Goal: Information Seeking & Learning: Learn about a topic

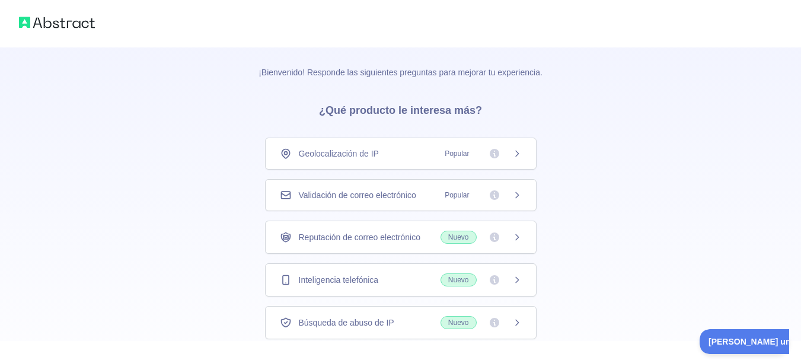
click at [515, 154] on icon at bounding box center [516, 153] width 9 height 9
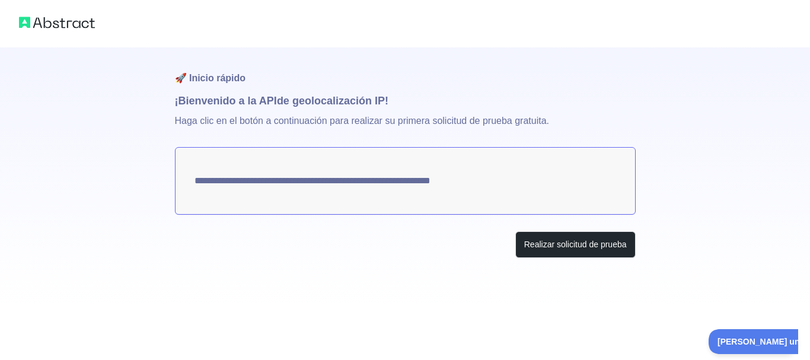
drag, startPoint x: 201, startPoint y: 184, endPoint x: 230, endPoint y: 190, distance: 29.7
click at [230, 190] on textarea "**********" at bounding box center [405, 181] width 461 height 68
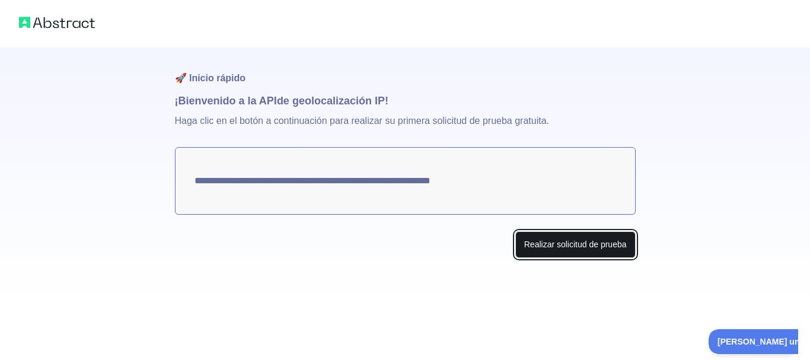
click at [562, 242] on font "Realizar solicitud de prueba" at bounding box center [575, 244] width 103 height 9
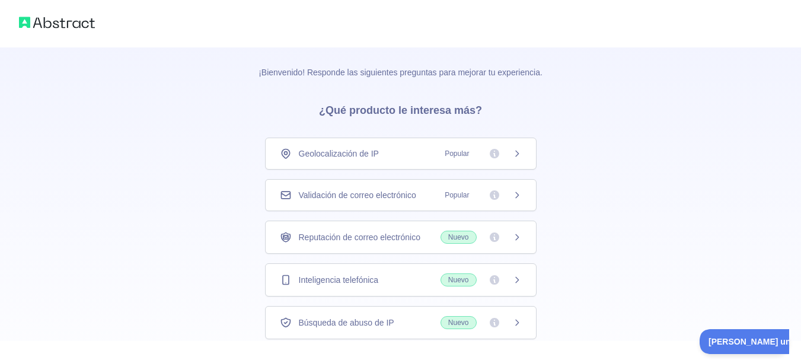
click at [457, 153] on font "Popular" at bounding box center [457, 153] width 24 height 8
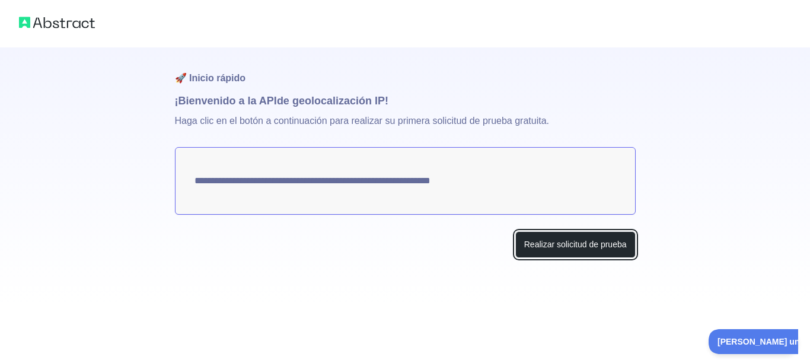
click at [560, 251] on button "Realizar solicitud de prueba" at bounding box center [575, 244] width 120 height 27
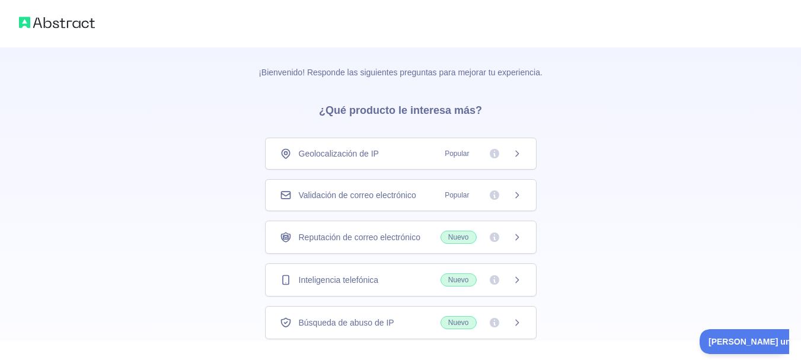
click at [518, 155] on icon at bounding box center [516, 153] width 9 height 9
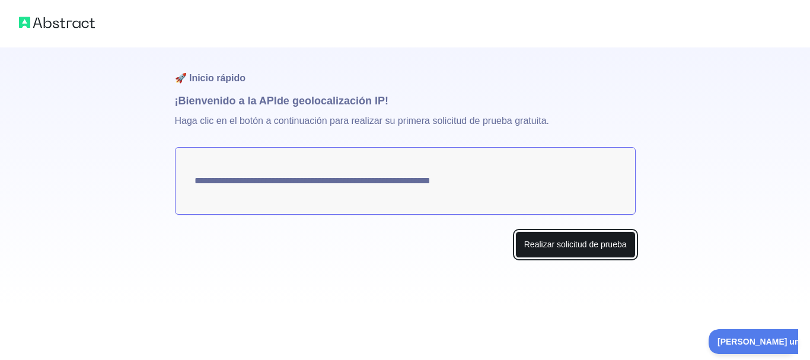
click at [568, 251] on button "Realizar solicitud de prueba" at bounding box center [575, 244] width 120 height 27
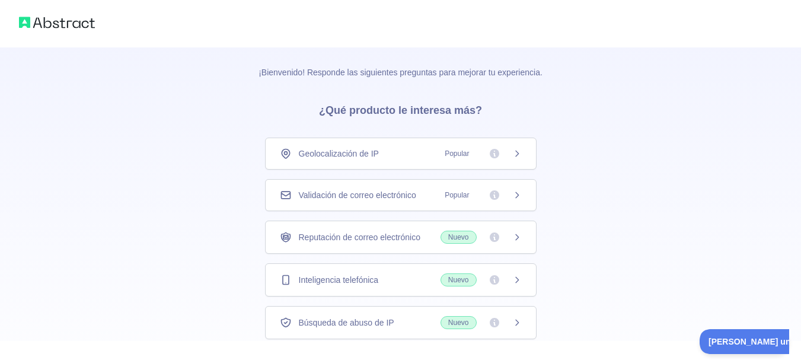
click at [518, 282] on icon at bounding box center [516, 279] width 9 height 9
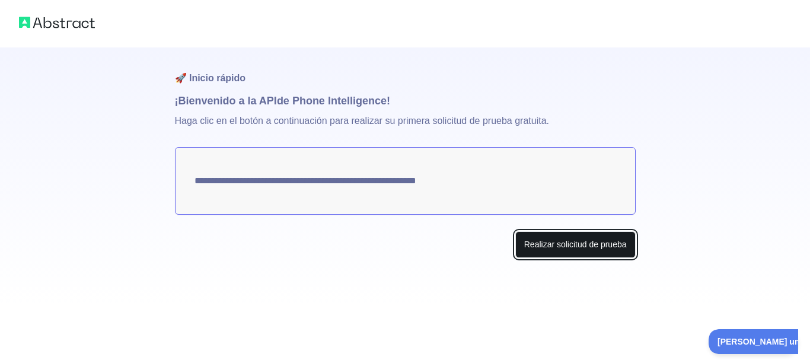
click at [576, 249] on font "Realizar solicitud de prueba" at bounding box center [575, 244] width 103 height 9
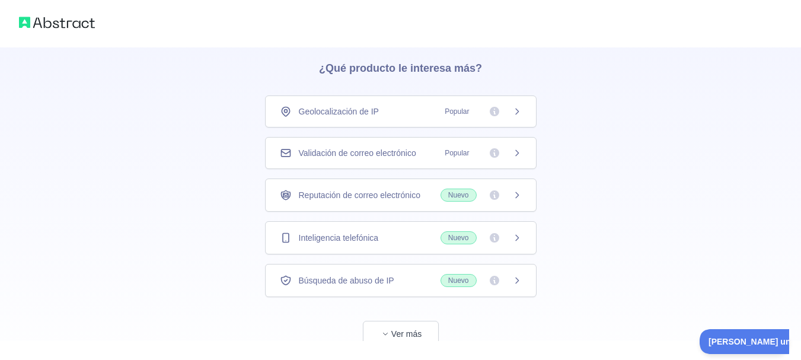
scroll to position [42, 0]
click at [511, 240] on span "Nuevo" at bounding box center [481, 238] width 81 height 13
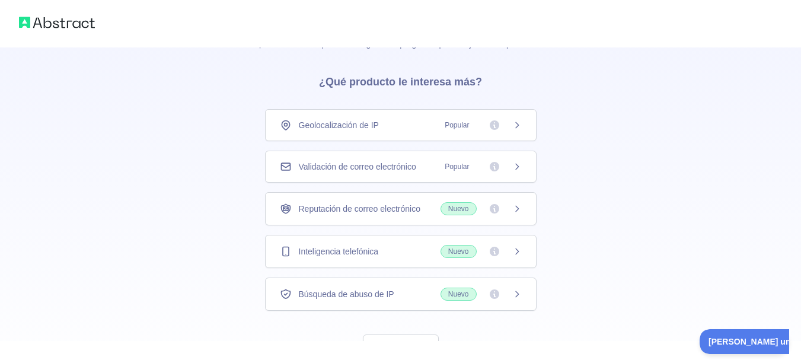
scroll to position [53, 0]
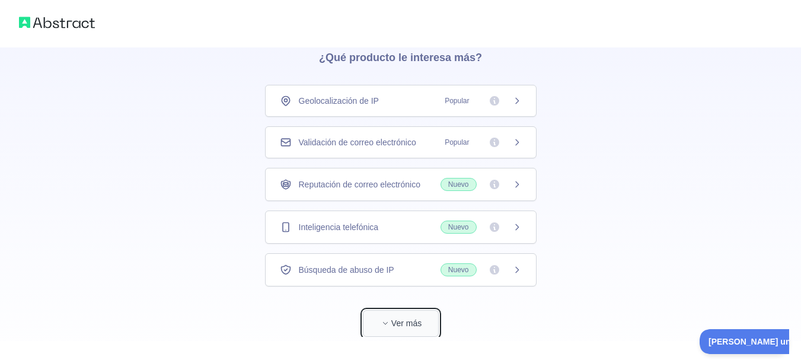
click at [377, 323] on button "Ver más" at bounding box center [401, 323] width 76 height 27
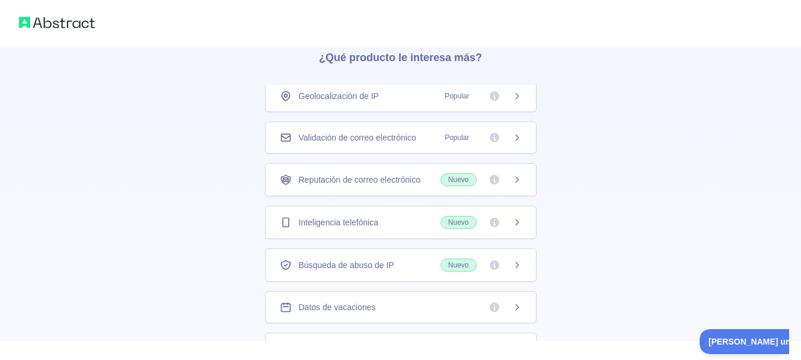
scroll to position [47, 0]
click at [457, 308] on div "Enriquecimiento de la empresa" at bounding box center [401, 306] width 242 height 12
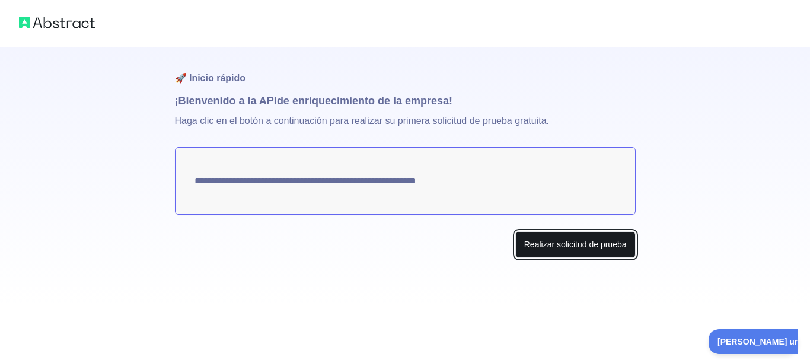
click at [601, 251] on button "Realizar solicitud de prueba" at bounding box center [575, 244] width 120 height 27
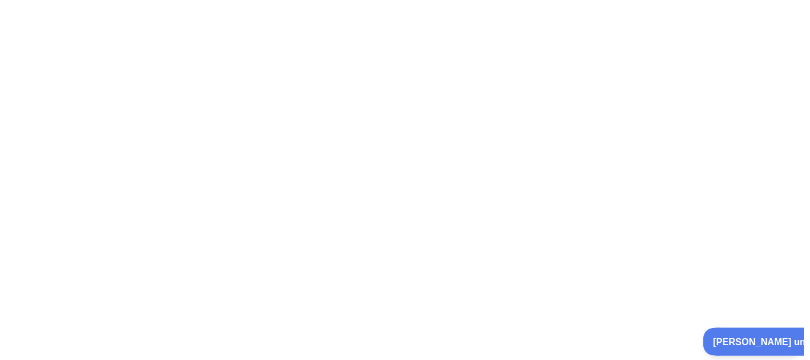
click at [755, 336] on font "[PERSON_NAME] una pregunta" at bounding box center [774, 339] width 125 height 9
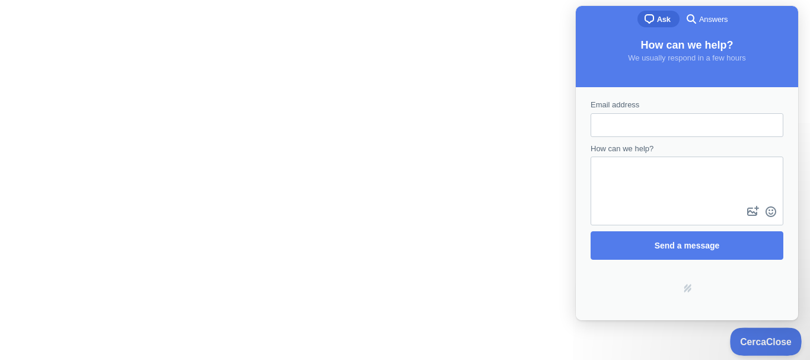
click at [774, 343] on span "Cerca Close" at bounding box center [761, 340] width 63 height 8
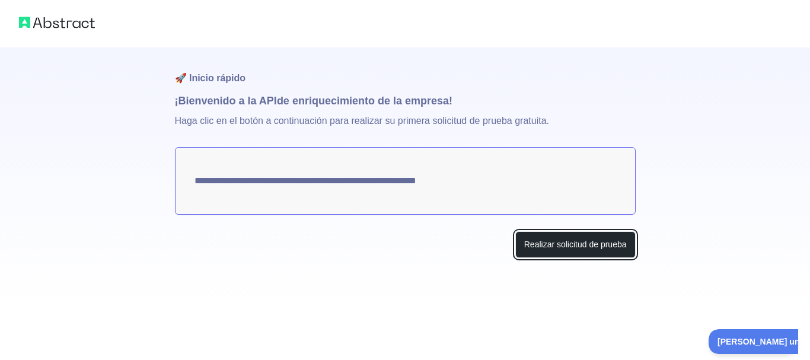
click at [606, 251] on button "Realizar solicitud de prueba" at bounding box center [575, 244] width 120 height 27
click at [582, 244] on font "Realizar solicitud de prueba" at bounding box center [575, 244] width 103 height 9
